Goal: Task Accomplishment & Management: Manage account settings

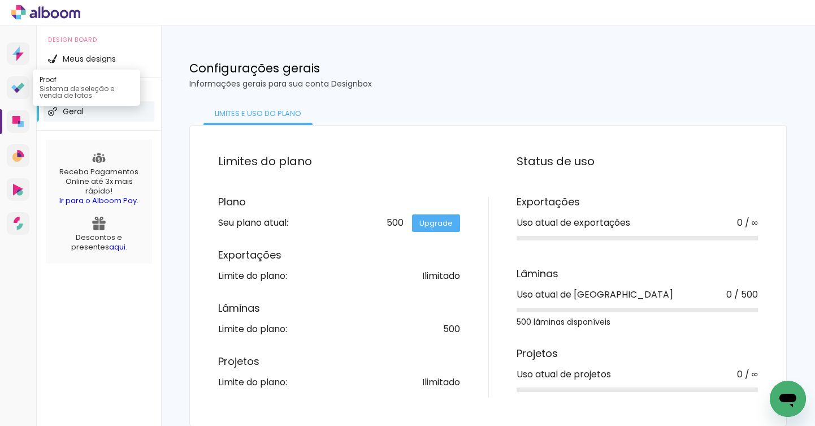
click at [18, 89] on icon at bounding box center [17, 90] width 6 height 6
